Goal: Information Seeking & Learning: Find specific fact

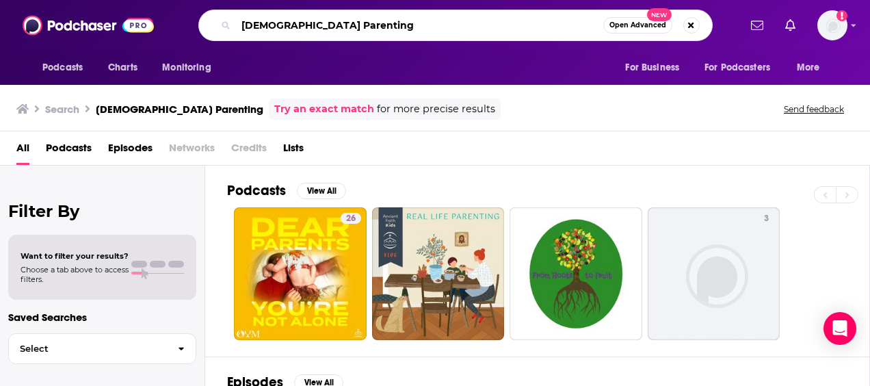
drag, startPoint x: 405, startPoint y: 14, endPoint x: 216, endPoint y: 22, distance: 189.7
click at [216, 22] on div "[DEMOGRAPHIC_DATA] Parenting Open Advanced New" at bounding box center [455, 25] width 515 height 31
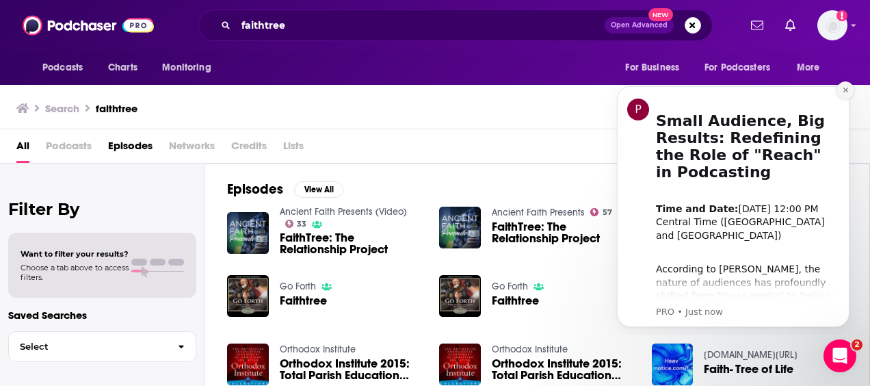
click at [842, 92] on icon "Dismiss notification" at bounding box center [846, 90] width 8 height 8
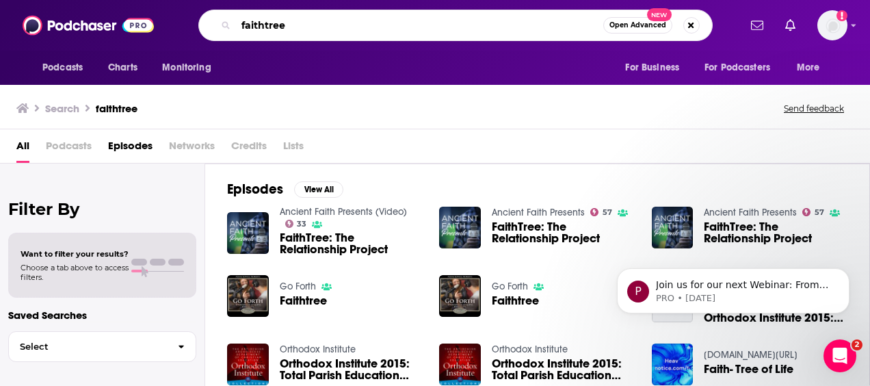
click at [317, 32] on input "faithtree" at bounding box center [419, 25] width 367 height 22
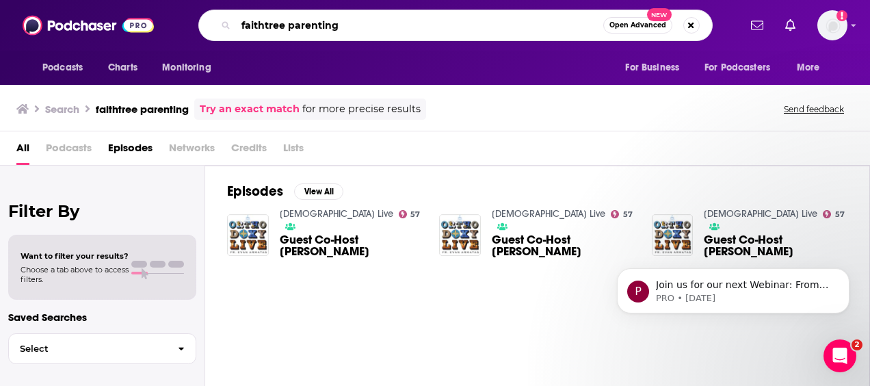
drag, startPoint x: 400, startPoint y: 33, endPoint x: 197, endPoint y: 36, distance: 203.3
click at [197, 36] on div "faithtree parenting Open Advanced New" at bounding box center [455, 25] width 567 height 31
paste input "[PERSON_NAME]"
type input "[PERSON_NAME]"
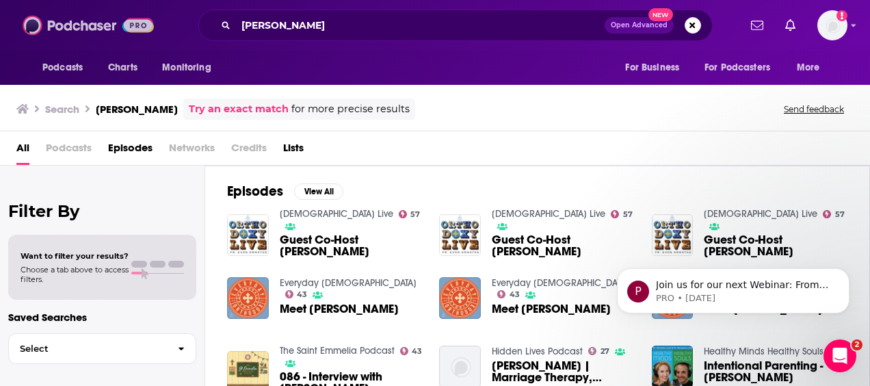
click at [85, 27] on img at bounding box center [88, 25] width 131 height 26
